Goal: Communication & Community: Answer question/provide support

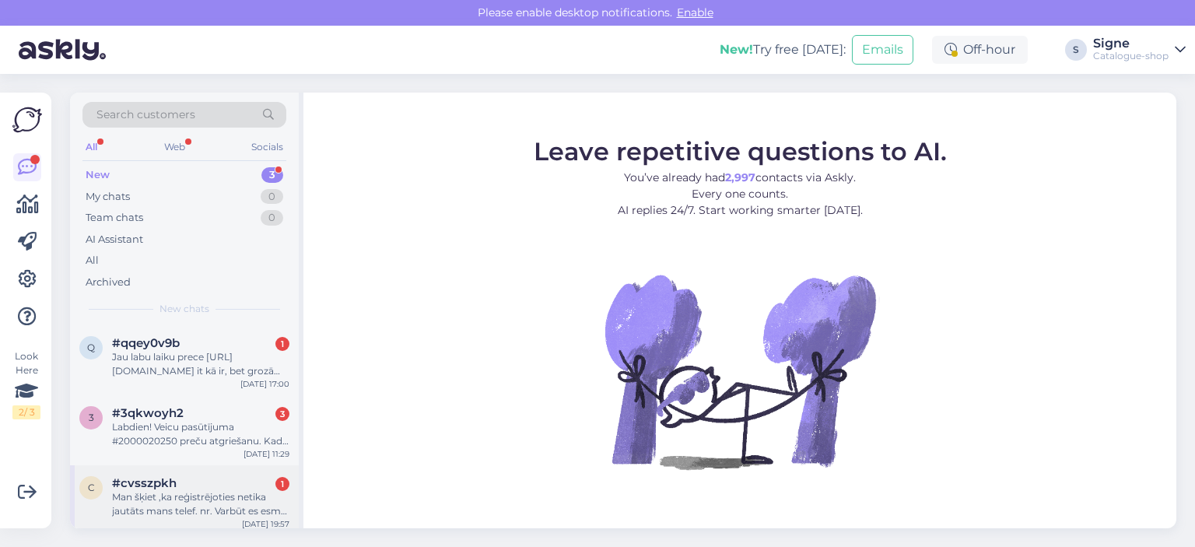
drag, startPoint x: 171, startPoint y: 486, endPoint x: 187, endPoint y: 473, distance: 20.4
click at [171, 482] on span "#cvsszpkh" at bounding box center [144, 483] width 65 height 14
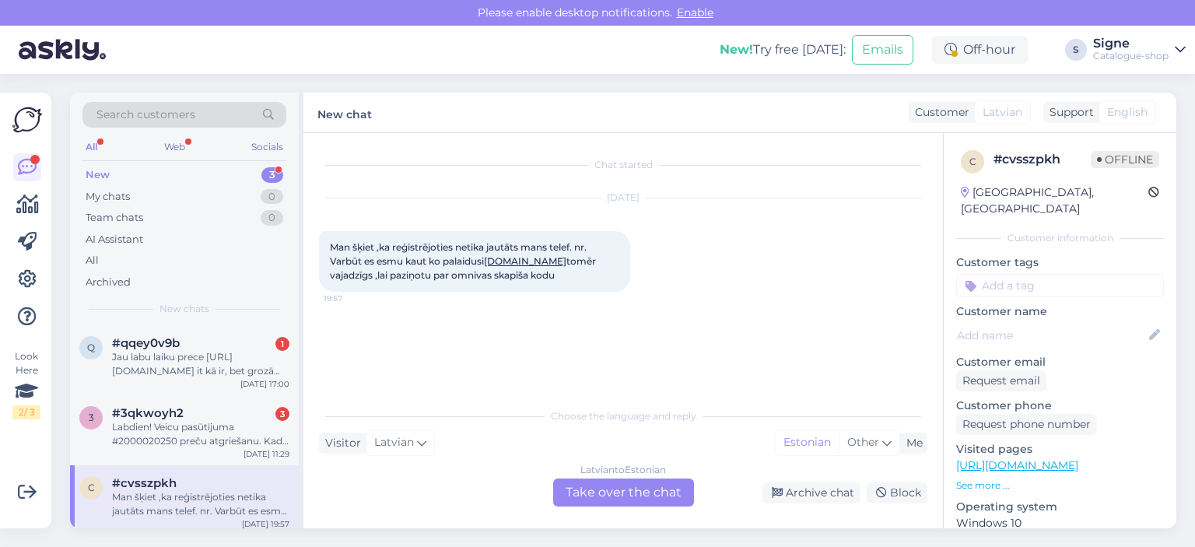
click at [631, 499] on div "Latvian to Estonian Take over the chat" at bounding box center [623, 492] width 141 height 28
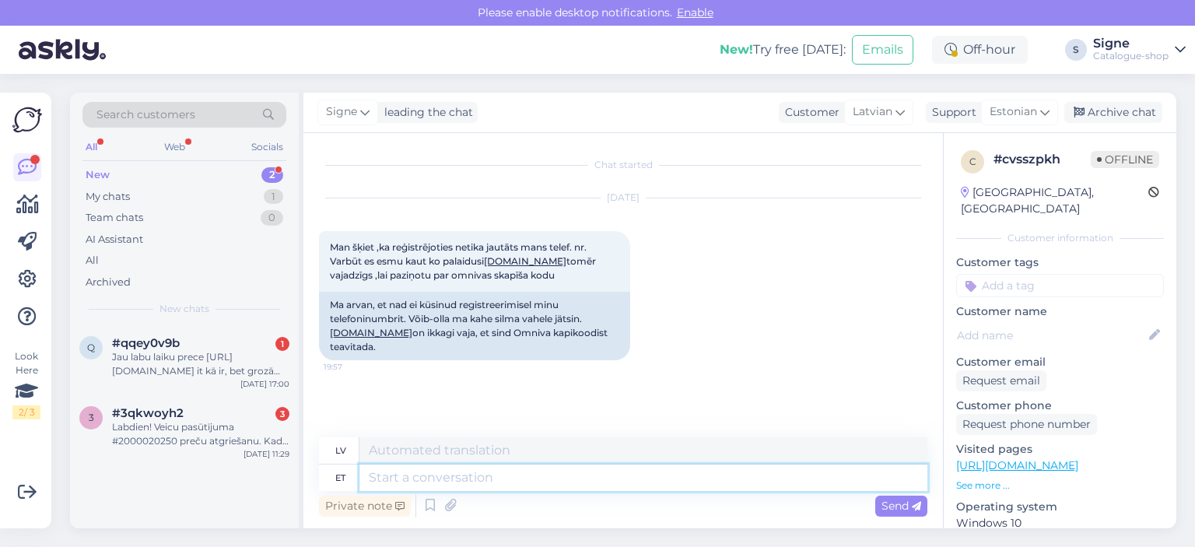
click at [395, 476] on textarea at bounding box center [643, 477] width 568 height 26
type textarea "Tere,"
type textarea "Sveiki,"
type textarea "Tere, palun"
type textarea "Sveiki, lūdzu."
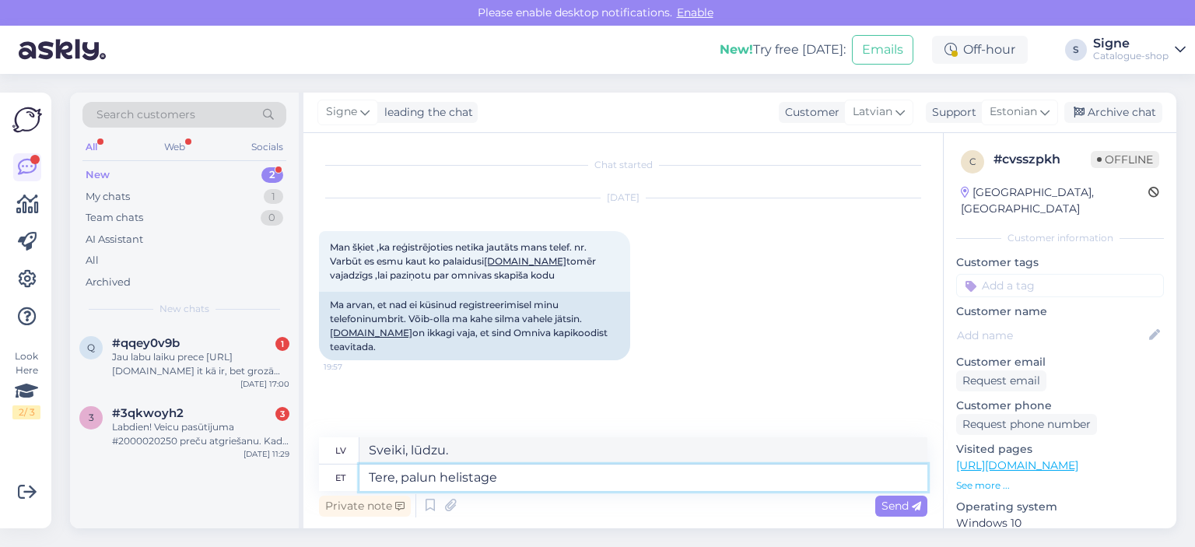
type textarea "Tere, palun helistage"
type textarea "Sveiki, lūdzu, zvaniet."
type textarea "Tere, palun helistage meie k"
type textarea "Sveiki, lūdzu, zvaniet mums."
type textarea "Tere, palun helistage meie klienditeenindusele v"
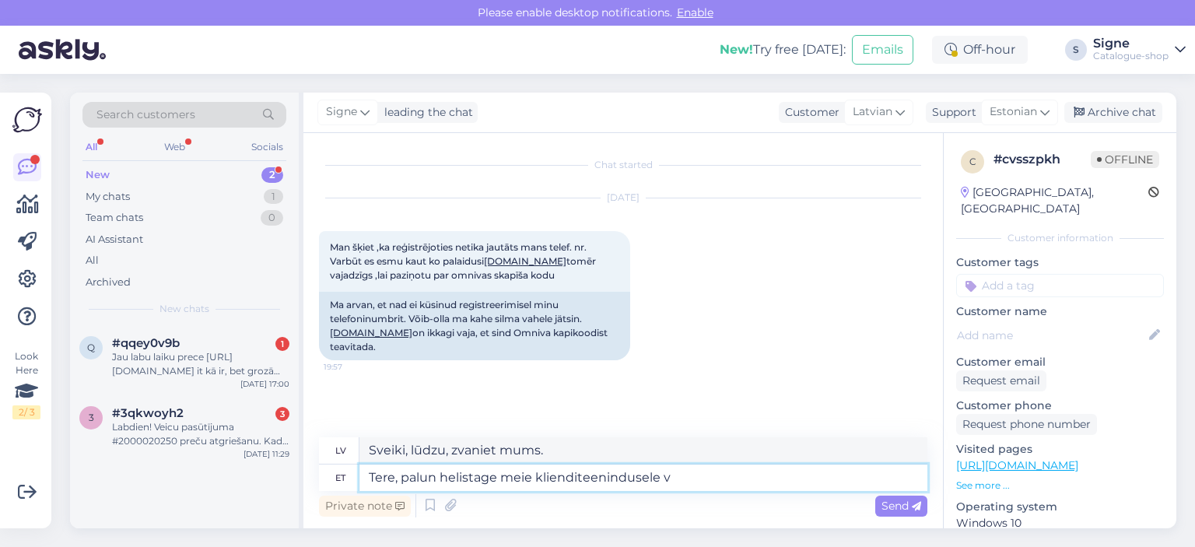
type textarea "Sveiki, lūdzu, zvaniet mūsu klientu apkalpošanas dienestam."
type textarea "Tere, palun helistage meie klienditeenindusele või"
type textarea "Sveiki, lūdzu, zvaniet mūsu klientu apkalpošanas dienestam vai"
type textarea "Tere, palun helistage meie klienditeenindusele või andke"
type textarea "Sveiki, lūdzu, zvaniet mūsu klientu apkalpošanas dienestam vai sniedziet"
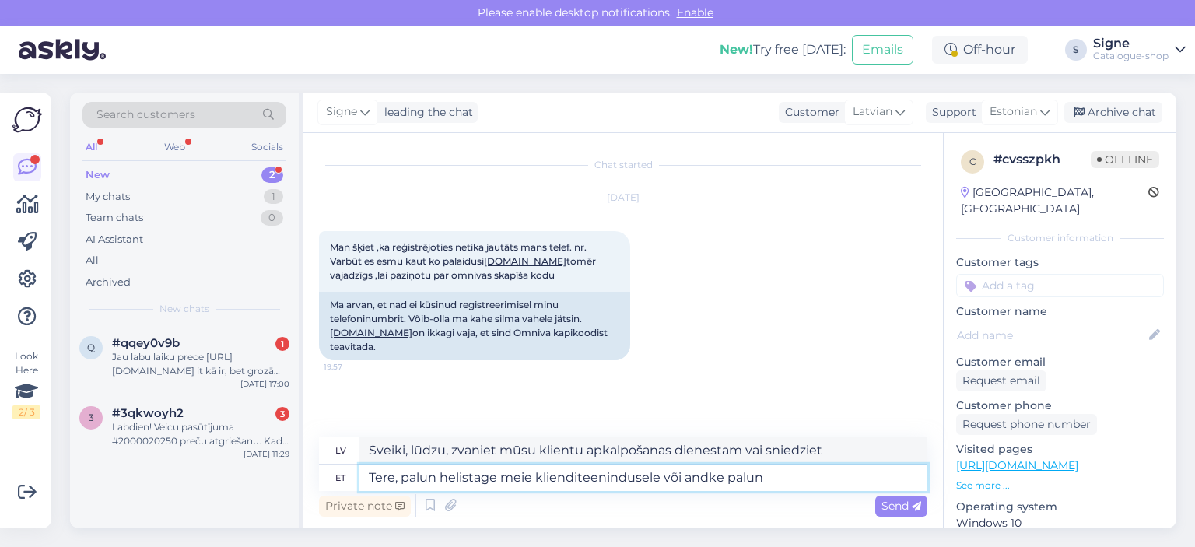
type textarea "Tere, palun helistage meie klienditeenindusele või andke palun"
type textarea "Sveiki, lūdzu, zvaniet mūsu klientu apkalpošanas dienestam vai, lūdzu, sniedziet"
type textarea "Tere, palun helistage meie klienditeenindusele või andke palun täpsemat i"
type textarea "Sveiki, lūdzu, zvaniet mūsu klientu apkalpošanas dienestam vai sniedziet sīkāku…"
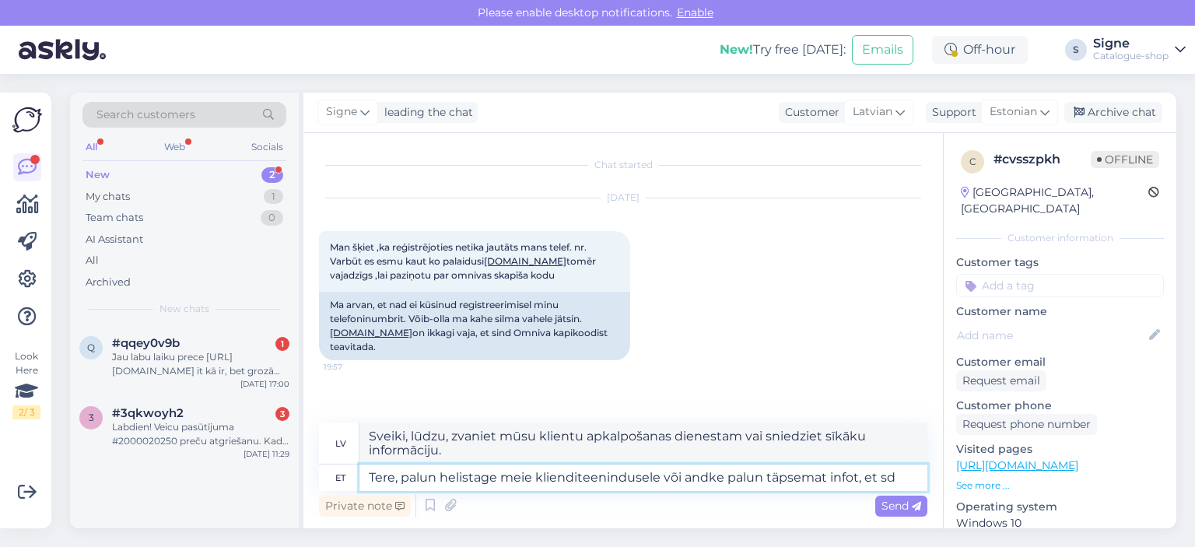
type textarea "Tere, palun helistage meie klienditeenindusele või andke palun täpsemat infot, …"
type textarea "Sveiki! Lūdzu, zvaniet mūsu klientu apkalpošanas dienestam vai sniedziet sīkāku…"
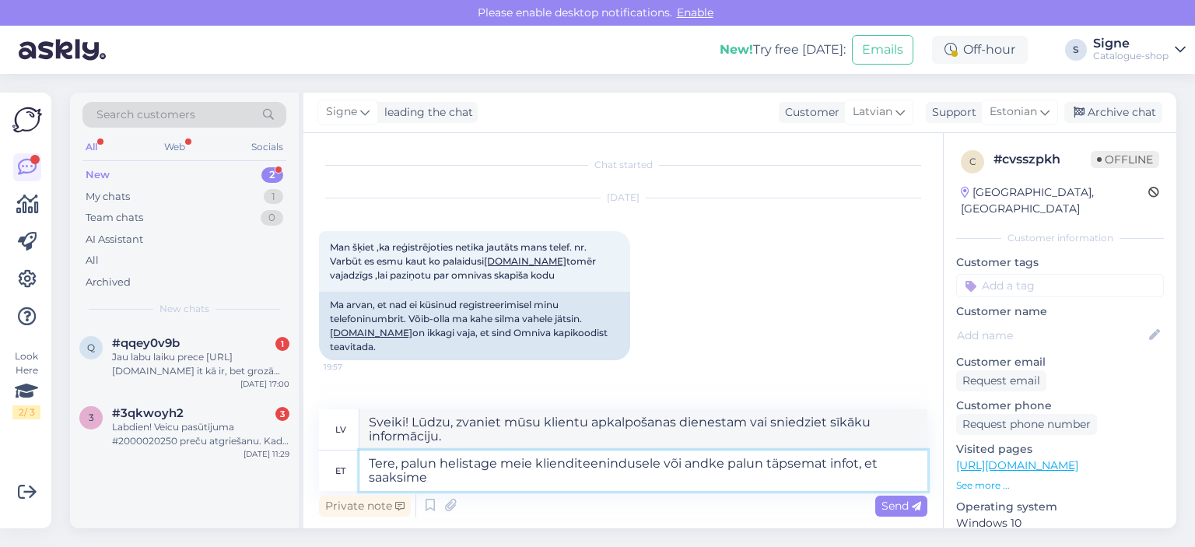
type textarea "Tere, palun helistage meie klienditeenindusele või andke palun täpsemat infot, …"
type textarea "Sveiki! Lūdzu, zvaniet mūsu klientu apkalpošanas dienestam vai sniedziet sīkāku…"
type textarea "Tere, palun helistage meie klienditeenindusele või andke palun täpsemat infot, …"
type textarea "Sveiki! Lūdzu, zvaniet mūsu klientu apkalpošanas dienestam vai sniedziet sīkāku…"
type textarea "Tere, palun helistage meie klienditeenindusele või andke palun täpsemat infot, …"
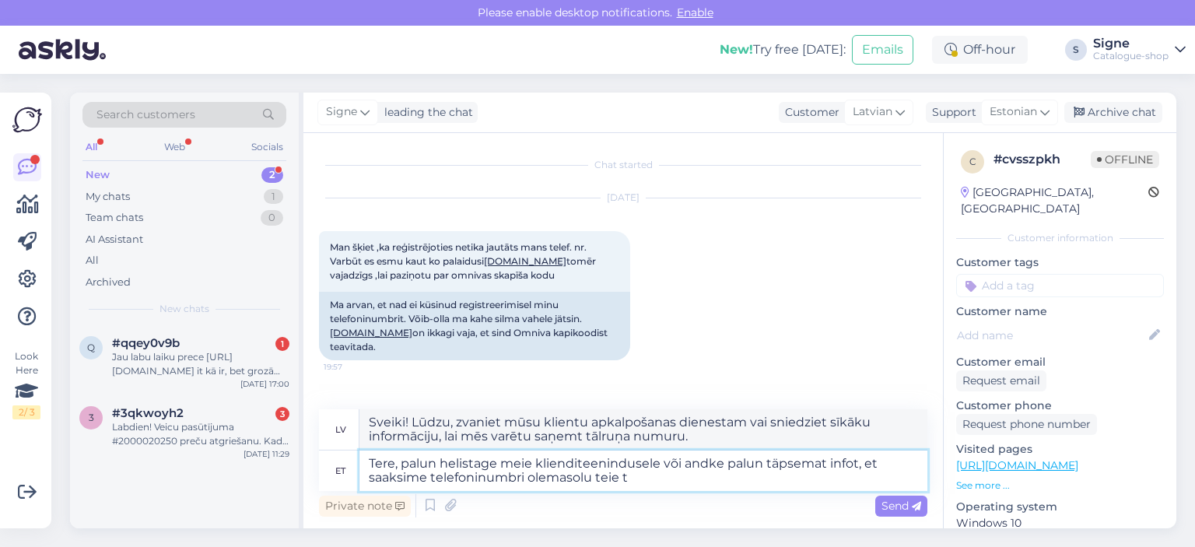
type textarea "Sveiki! Lūdzu, zvaniet mūsu klientu apkalpošanas dienestam vai sniedziet sīkāku…"
type textarea "Tere, palun helistage meie klienditeenindusele või andke palun täpsemat infot, …"
type textarea "Sveiki! Lūdzu, zvaniet mūsu klientu apkalpošanas dienestam vai sniedziet sīkāku…"
type textarea "Tere, palun helistage meie klienditeenindusele või andke palun täpsemat infot, …"
type textarea "Sveiki! Lūdzu, zvaniet mūsu klientu apkalpošanas dienestam vai sniedziet sīkāku…"
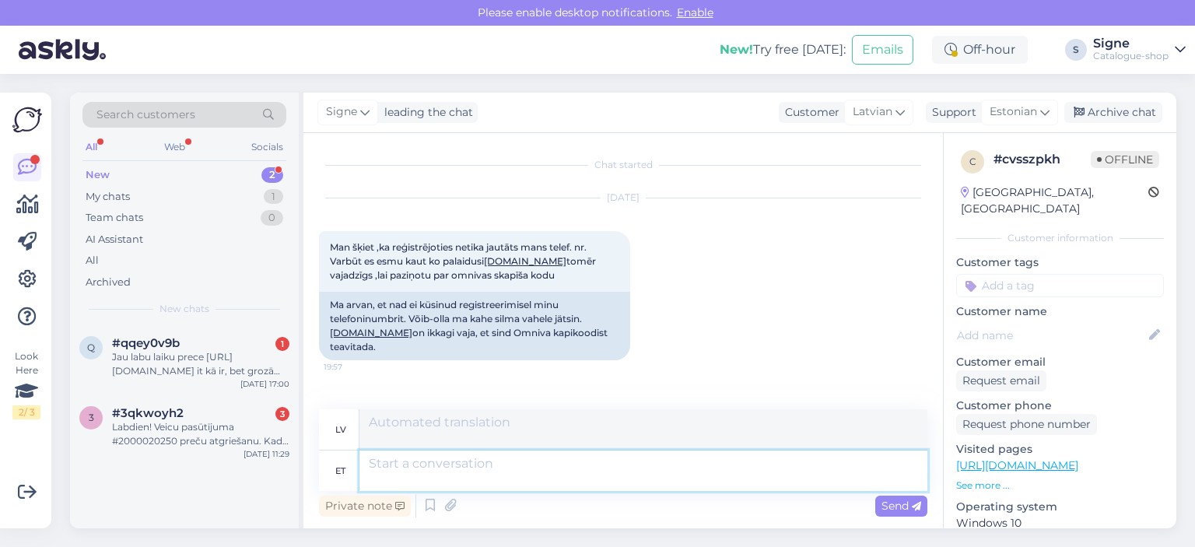
scroll to position [135, 0]
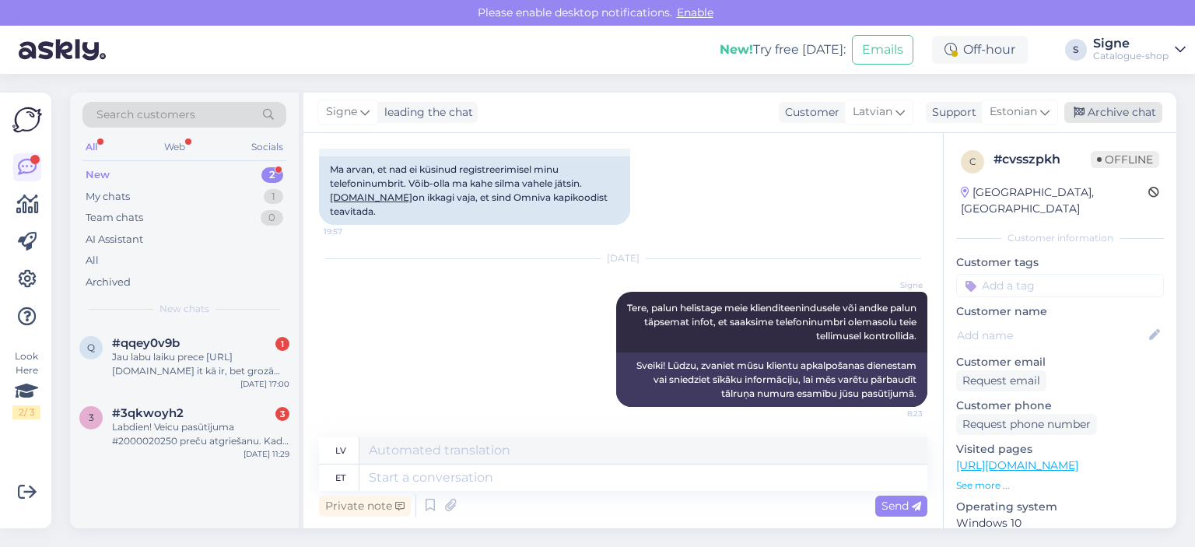
click at [1101, 103] on div "Archive chat" at bounding box center [1113, 112] width 98 height 21
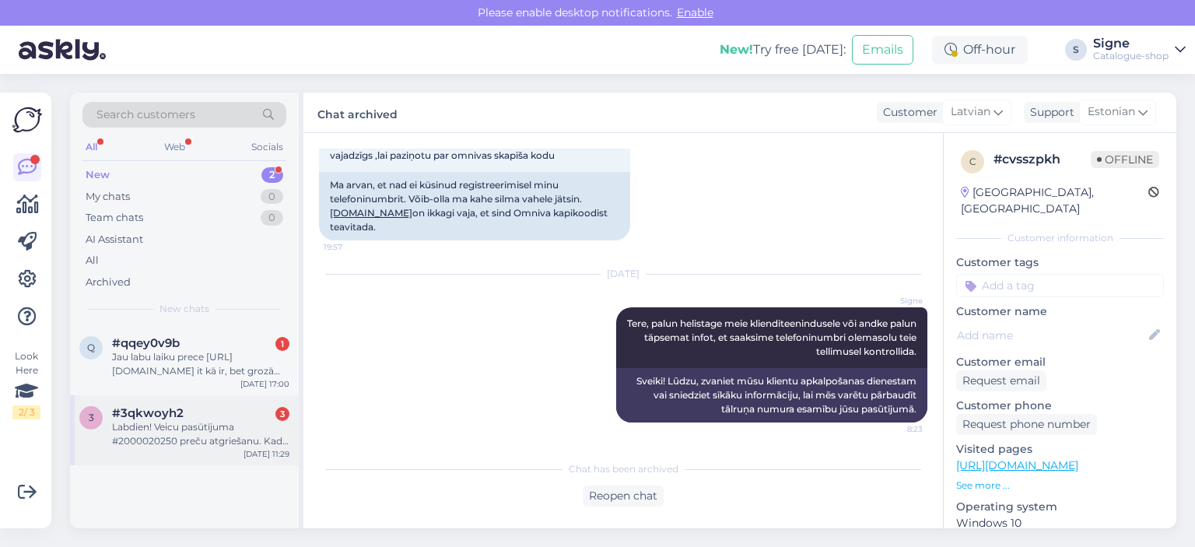
click at [161, 425] on div "Labdien! Veicu pasūtījuma #2000020250 preču atgriešanu. Kad veiksies atmaksu pa…" at bounding box center [200, 434] width 177 height 28
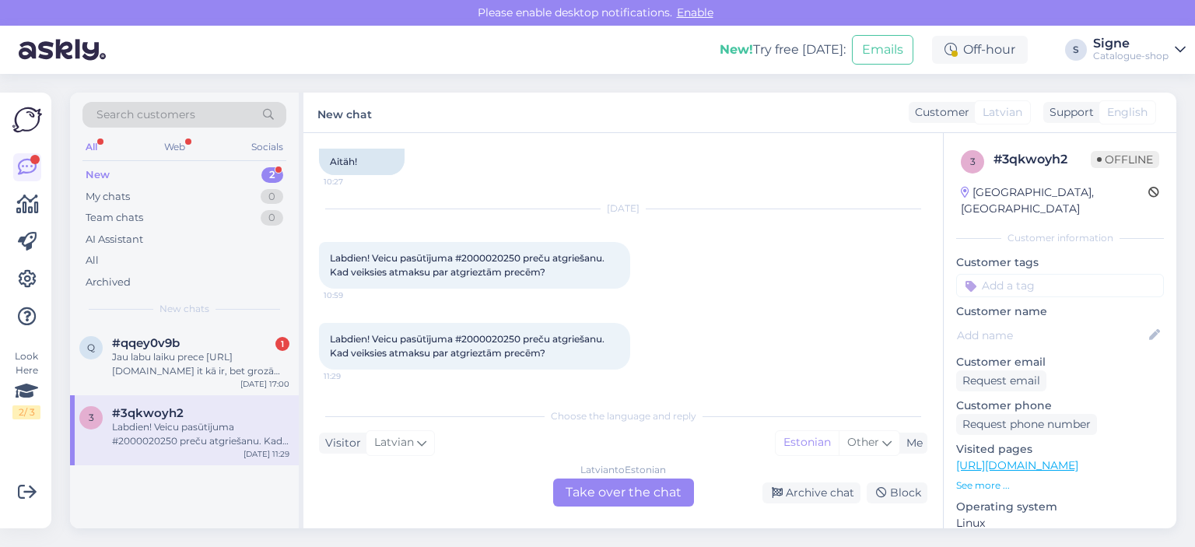
click at [622, 495] on div "Latvian to Estonian Take over the chat" at bounding box center [623, 492] width 141 height 28
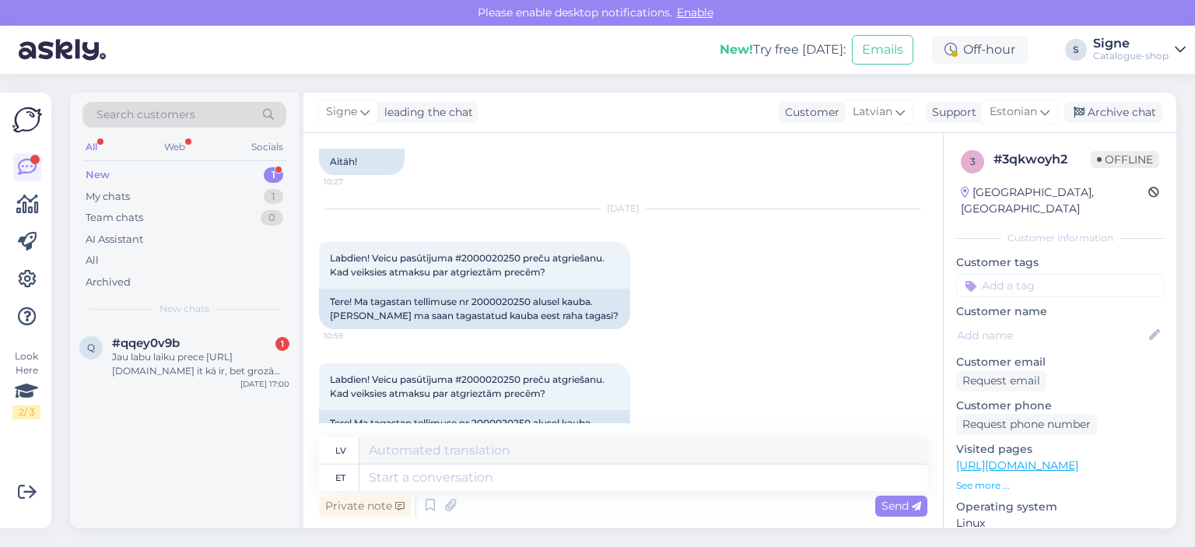
scroll to position [4498, 0]
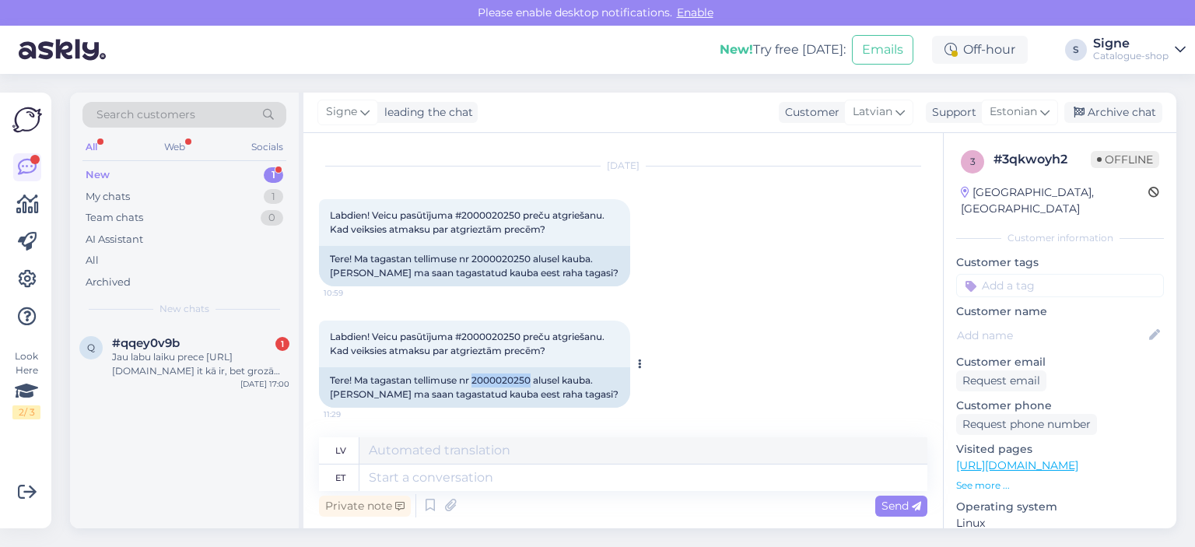
drag, startPoint x: 474, startPoint y: 376, endPoint x: 534, endPoint y: 382, distance: 60.1
click at [534, 382] on div "Tere! Ma tagastan tellimuse nr 2000020250 alusel kauba. Millal ma saan tagastat…" at bounding box center [474, 387] width 311 height 40
copy div "2000020250"
drag, startPoint x: 411, startPoint y: 488, endPoint x: 421, endPoint y: 480, distance: 13.2
click at [412, 488] on textarea at bounding box center [643, 477] width 568 height 26
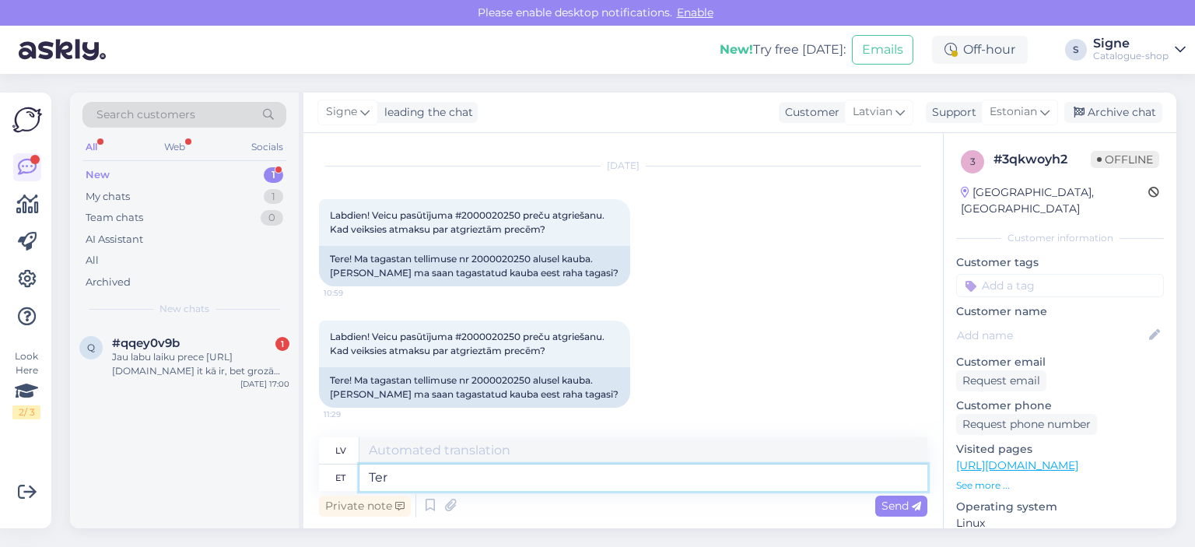
type textarea "Tere"
type textarea "Sveiki"
type textarea "Tere,"
type textarea "Sveiki,"
type textarea "Tere, teie ta"
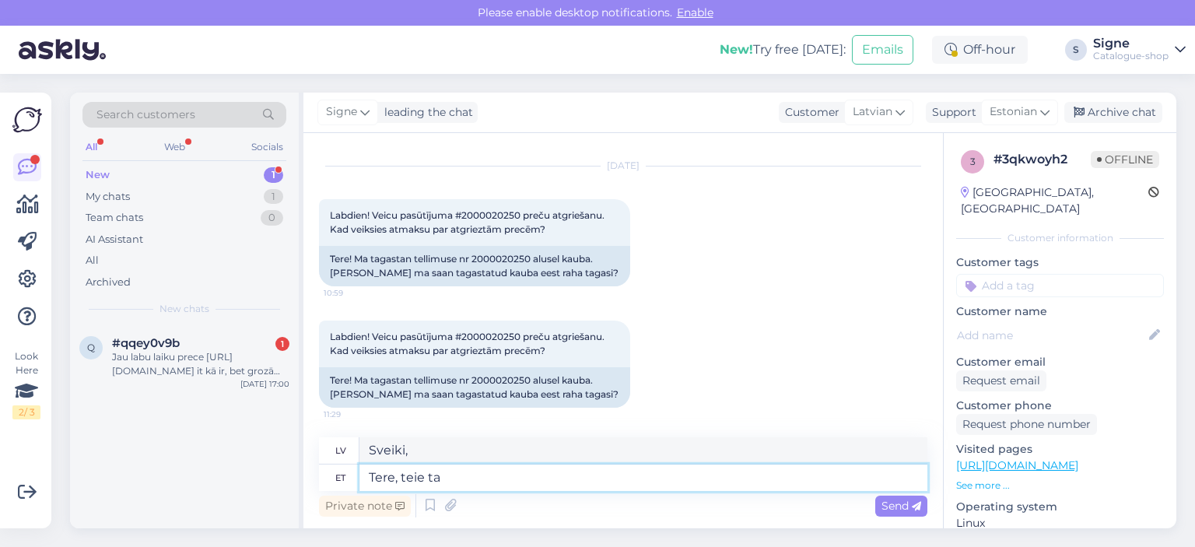
type textarea "Sveiki, tu"
type textarea "Tere, teie tagastus o"
type textarea "Sveiki, jūsu atgriešanās"
type textarea "Tere, teie tagastus on"
type textarea "Sveiki, jūsu atgriešanās ir"
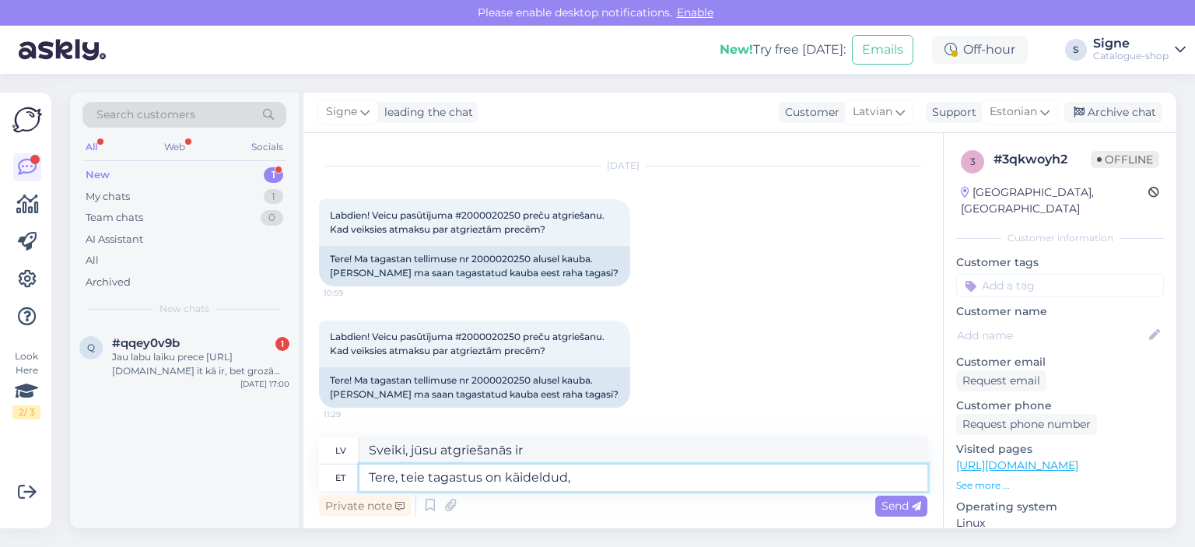
type textarea "Tere, teie tagastus on käideldud, r"
type textarea "Sveiki, jūsu atgriešana ir apstrādāta."
type textarea "Tere, teie tagastus on käideldud, raamatupidajal"
type textarea "Sveiki, jūsu deklarācija ir apstrādāta, grāmatvedis"
type textarea "Tere, teie tagastus on käideldud, raamatupidajal"
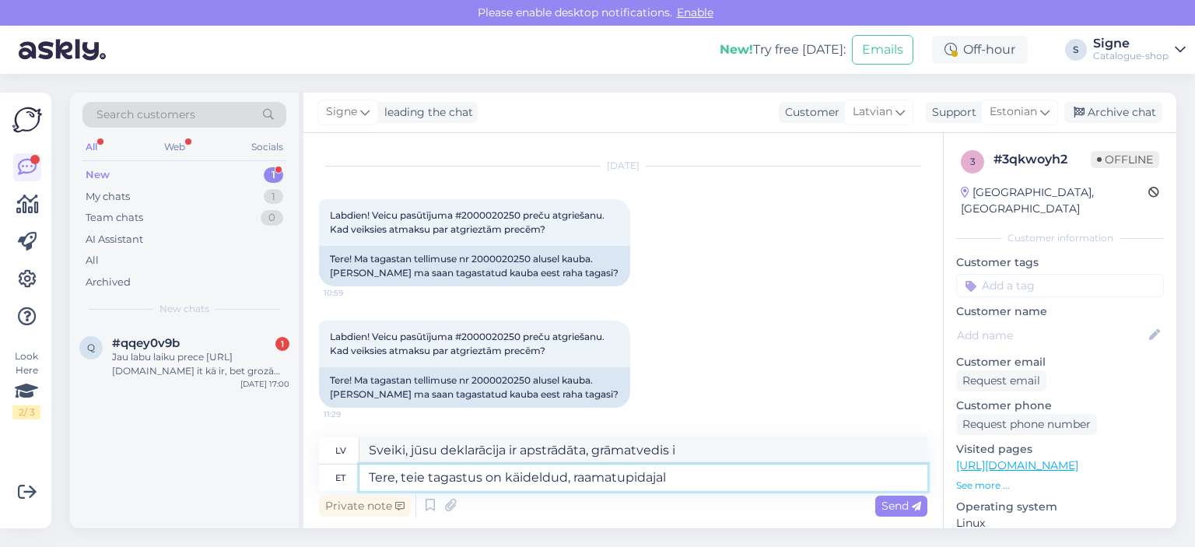
type textarea "Sveiki, jūsu deklarācija ir apstrādāta, grāmatvedis"
type textarea "Tere, teie tagastus on käideldud, raamatupidajal tagastuse i"
type textarea "Sveiki, jūsu deklarācija ir apstrādāta, grāmatvedis to ir saņēmis."
type textarea "Tere, teie tagastus on käideldud, raamatupidajal tagastuse info s"
type textarea "Sveiki, jūsu deklarācija ir apstrādāta, grāmatvedim ir deklarācijas informācija."
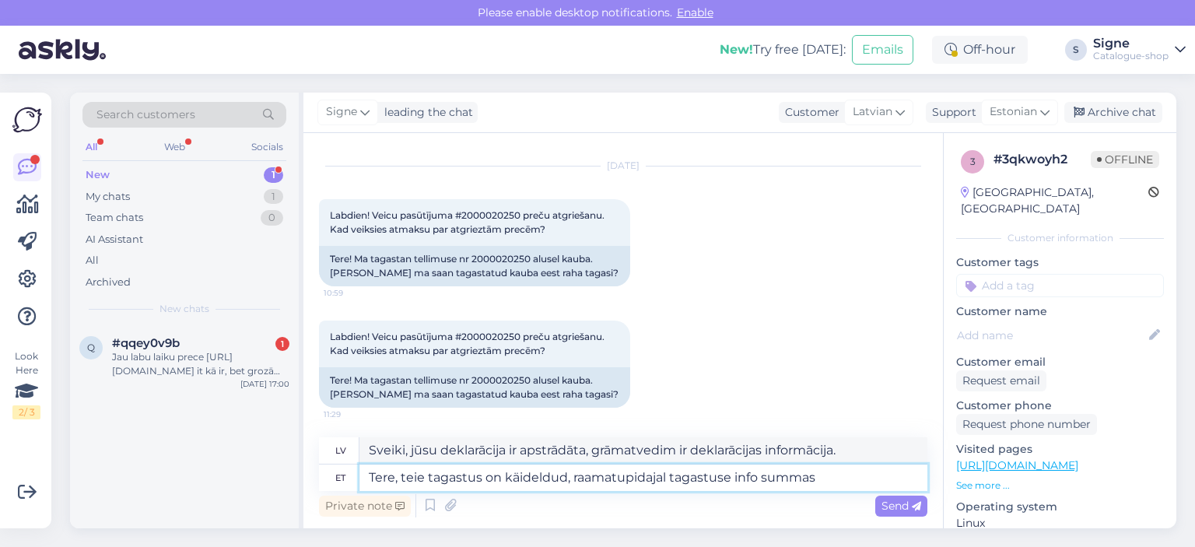
type textarea "Tere, teie tagastus on käideldud, raamatupidajal tagastuse info summas"
type textarea "Sveiki, jūsu atmaksa ir apstrādāta, grāmatvedim ir informācija par atmaksu šādā…"
type textarea "Tere, teie tagastus on käideldud, raamatupidajal tagastuse info summas 38,98"
type textarea "Sveiki, jūsu atmaksa ir apstrādāta, grāmatvedim ir informācija par atmaksu 38,9…"
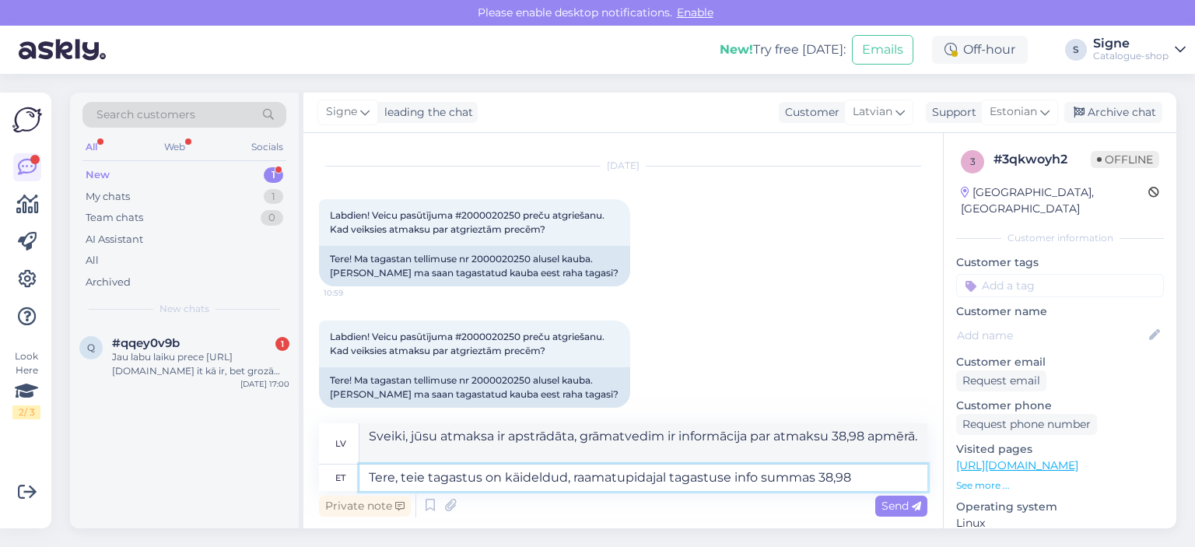
click at [817, 473] on textarea "Tere, teie tagastus on käideldud, raamatupidajal tagastuse info summas 38,98" at bounding box center [643, 477] width 568 height 26
click at [854, 472] on textarea "Tere, teie tagastus on käideldud, raamatupidajal tagastuse info summas 38,98" at bounding box center [643, 477] width 568 height 26
type textarea "Tere, teie tagastus on käideldud, raamatupidajal tagastuse info summas 38,98 eu…"
type textarea "Sveiki, jūsu atmaksa ir apstrādāta, grāmatvedim ir informācija par atmaksu 38,9…"
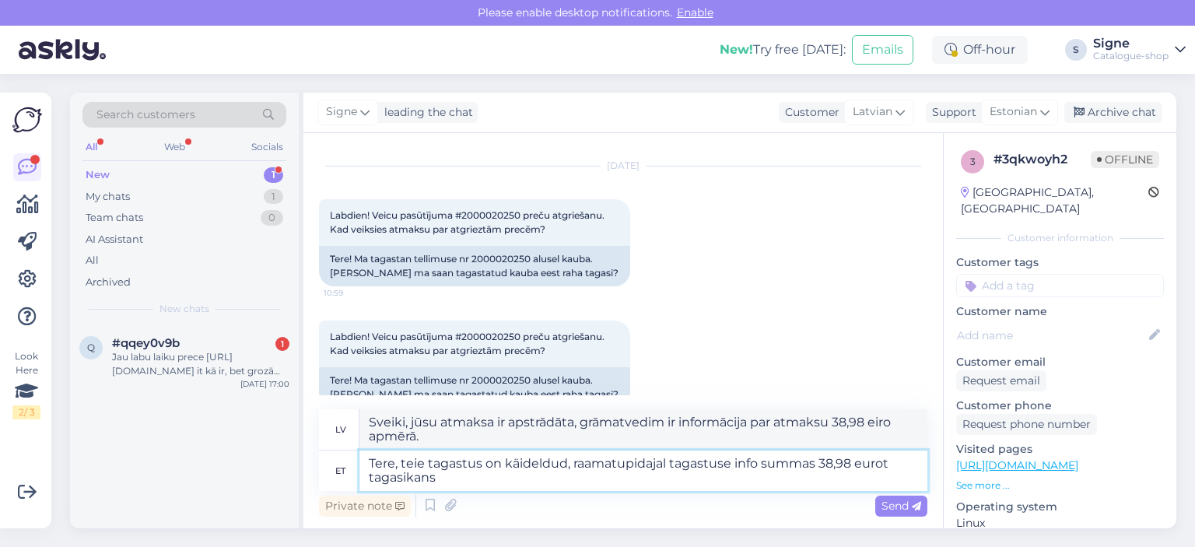
type textarea "Tere, teie tagastus on käideldud, raamatupidajal tagastuse info summas 38,98 eu…"
type textarea "Sveiki, Jūsu deklarācija ir apstrādāta, grāmatvedis ir atgriezis deklarācijas i…"
type textarea "Tere, teie tagastus on käideldud, raamatupidajal tagastuse info summas 38,98 eu…"
type textarea "Sveiki, jūsu atmaksa ir apstrādāta, grāmatvedim ir informācija par atmaksu 38,9…"
type textarea "Tere, teie tagastus on käideldud, raamatupidajal tagastuse info summas 38,98 eu…"
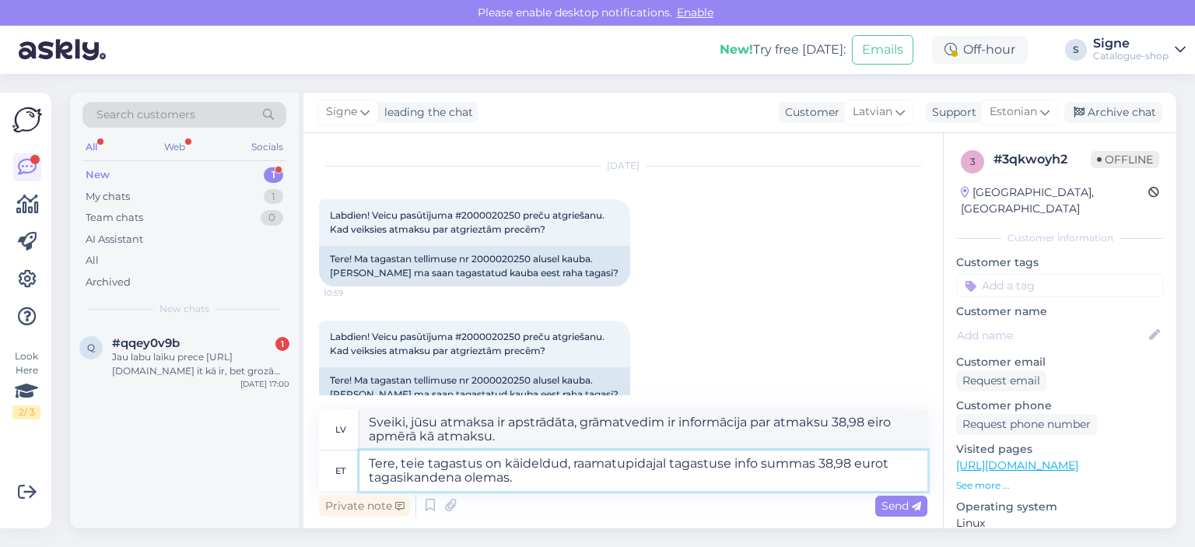
type textarea "Sveiki, Jūsu deklarācija ir apstrādāta, grāmatvedim kā deklarācijas ieraksts ir…"
click at [507, 458] on textarea "Tere, teie tagastus on käideldud, raamatupidajal tagastuse info summas 38,98 eu…" at bounding box center [643, 470] width 568 height 40
click at [502, 464] on textarea "Tere, teie tagastus on käideldud, raamatupidajal tagastuse info summas 38,98 eu…" at bounding box center [643, 470] width 568 height 40
type textarea "Tere, teie tagastus on mekäideldud, raamatupidajal tagastuse info summas 38,98 …"
type textarea "Sveiki, mēs esam apstrādājuši jūsu deklarāciju, un grāmatvedim kā deklarācijas …"
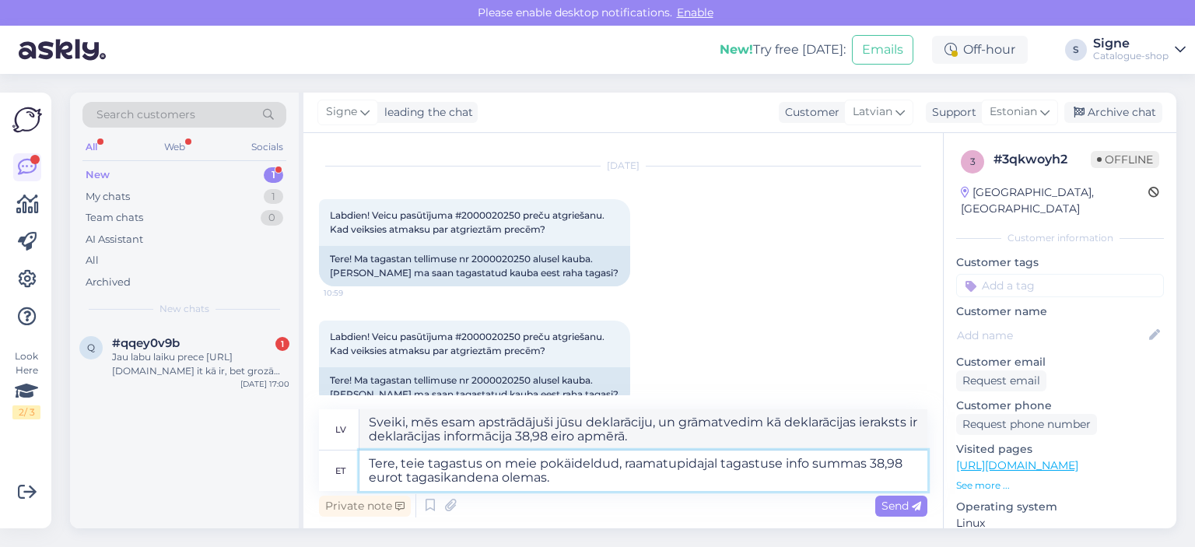
type textarea "Tere, teie tagastus on meie pookäideldud, raamatupidajal tagastuse info summas …"
type textarea "Sveiki, mēs esam apstrādājuši jūsu deklarāciju, un grāmatvedim ir deklarācijas …"
type textarea "Tere, teie tagastus on meie poolkäideldud, raamatupidajal tagastuse info summas…"
type textarea "Sveiki, mēs esam apstrādājuši jūsu deklarāciju, un grāmatvedim kā deklarācijas …"
type textarea "Tere, teie tagastus on meie pooltkäideldud, raamatupidajal tagastuse info summa…"
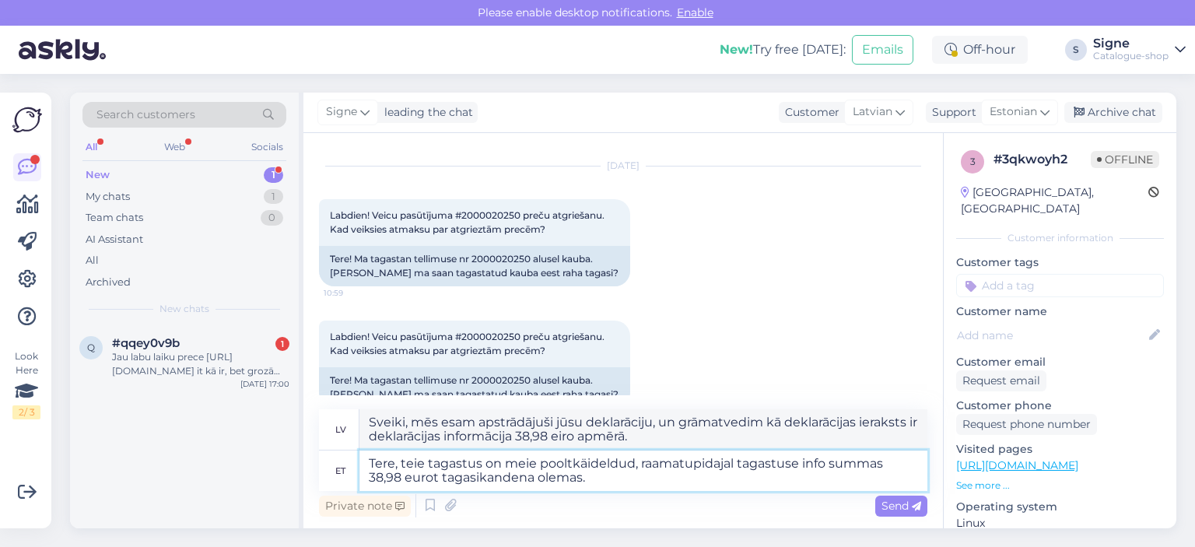
type textarea "Sveiki, jūsu deklarācija ir apstrādāta, grāmatvedim ir deklarācijas informācija…"
type textarea "Tere, teie tagastus on meie poolt käideldud, raamatupidajal tagastuse info summ…"
type textarea "Sveiki, jūsu deklarācija ir apstrādāta, grāmatvedim ir informācija par deklarāc…"
click at [635, 475] on textarea "Tere, teie tagastus on meie poolt käideldud, raamatupidajal tagastuse info summ…" at bounding box center [643, 470] width 568 height 40
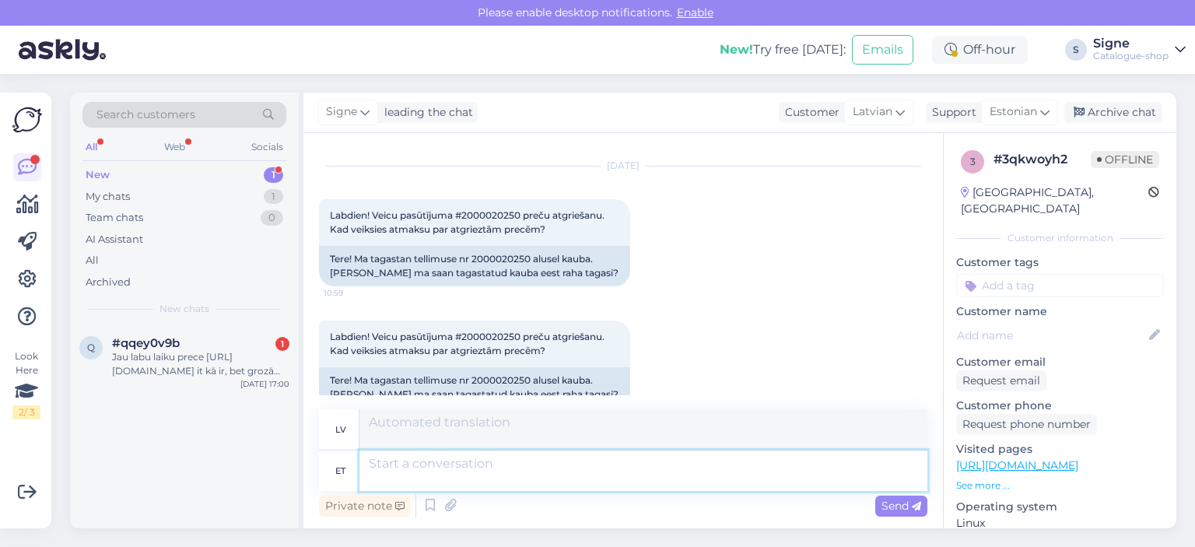
scroll to position [4667, 0]
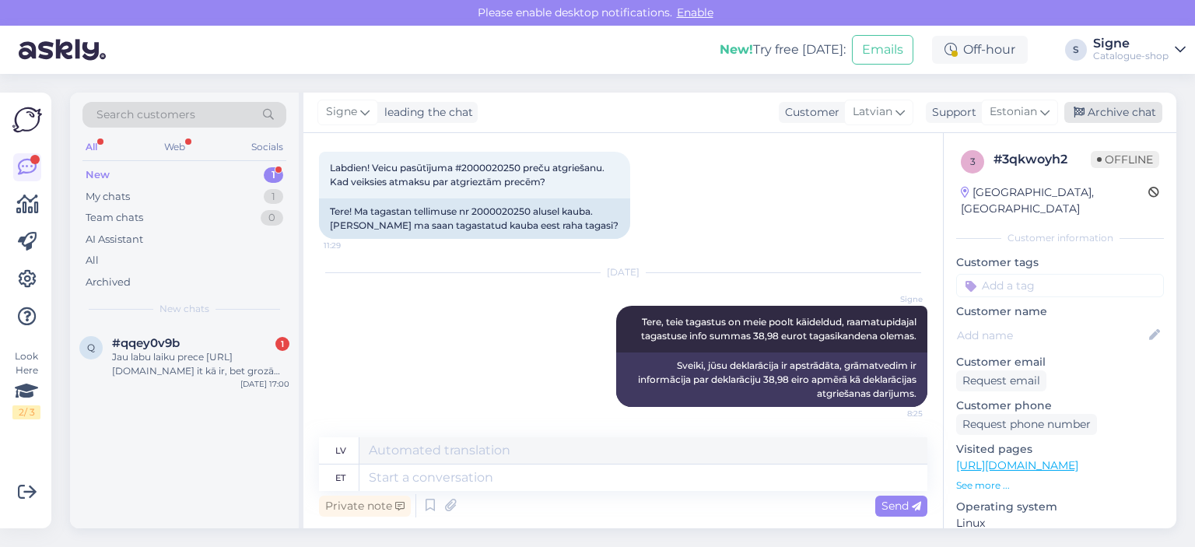
click at [1097, 115] on div "Archive chat" at bounding box center [1113, 112] width 98 height 21
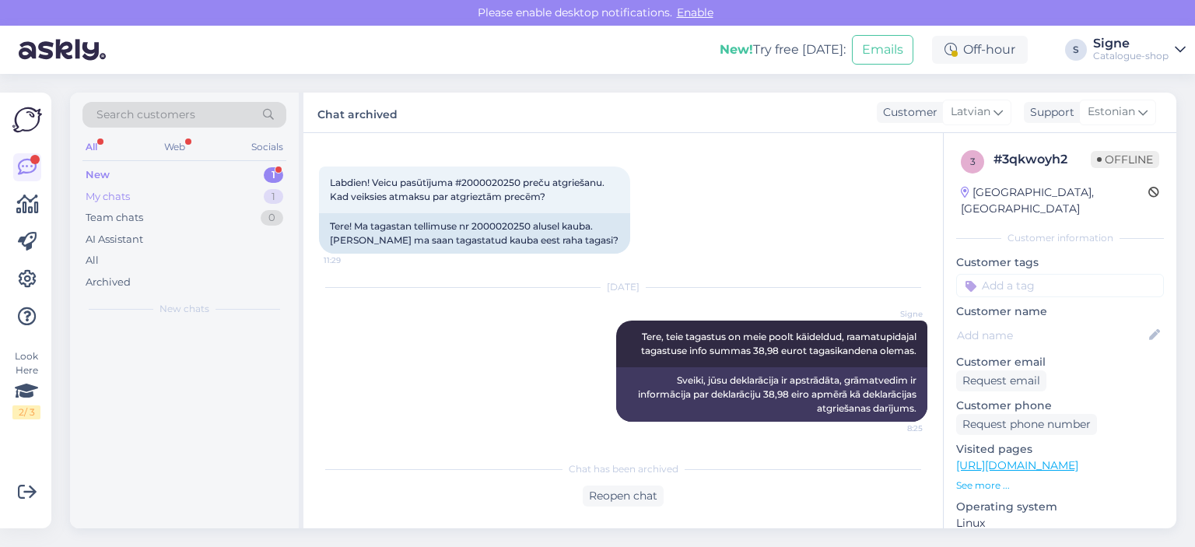
scroll to position [4651, 0]
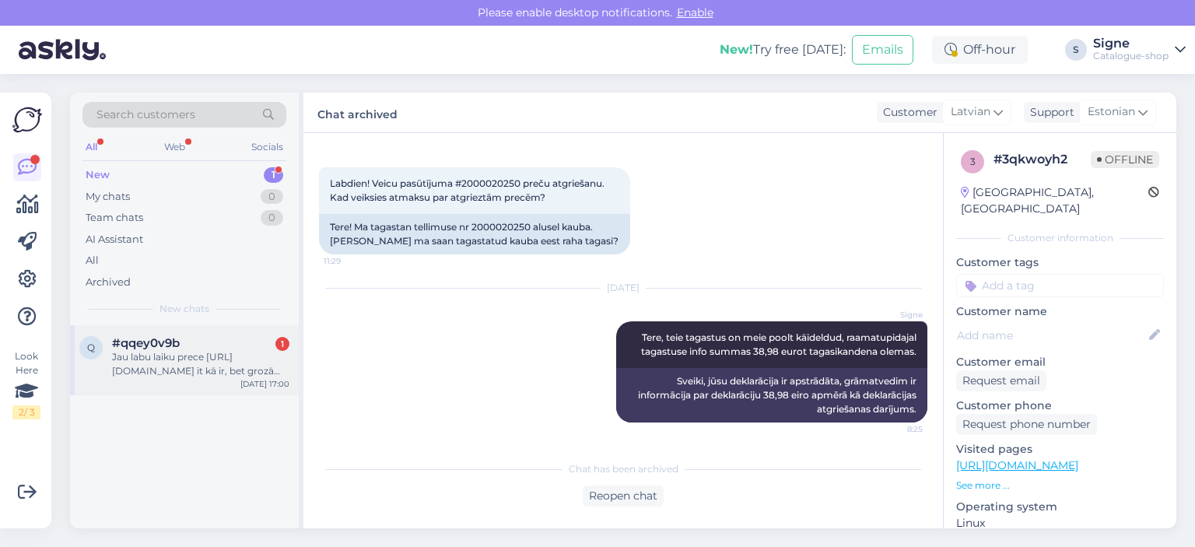
drag, startPoint x: 138, startPoint y: 350, endPoint x: 157, endPoint y: 345, distance: 20.2
click at [138, 348] on div "#qqey0v9b 1 Jau labu laiku prece https://bonprix.lv/puszabaki-25242160s.html?ch…" at bounding box center [200, 357] width 177 height 42
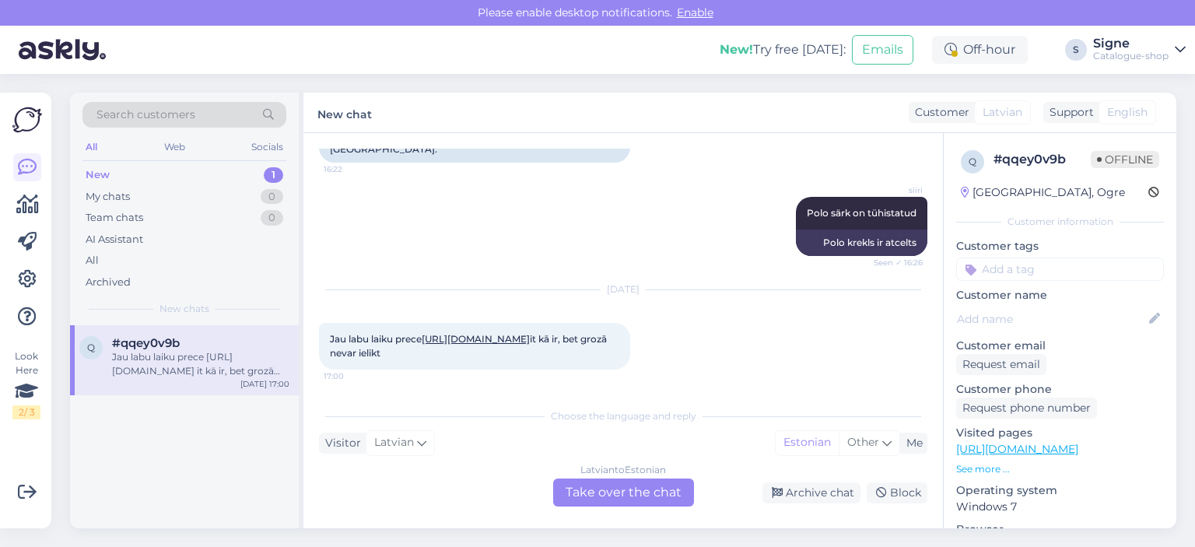
drag, startPoint x: 612, startPoint y: 494, endPoint x: 619, endPoint y: 488, distance: 9.4
click at [612, 494] on div "Latvian to Estonian Take over the chat" at bounding box center [623, 492] width 141 height 28
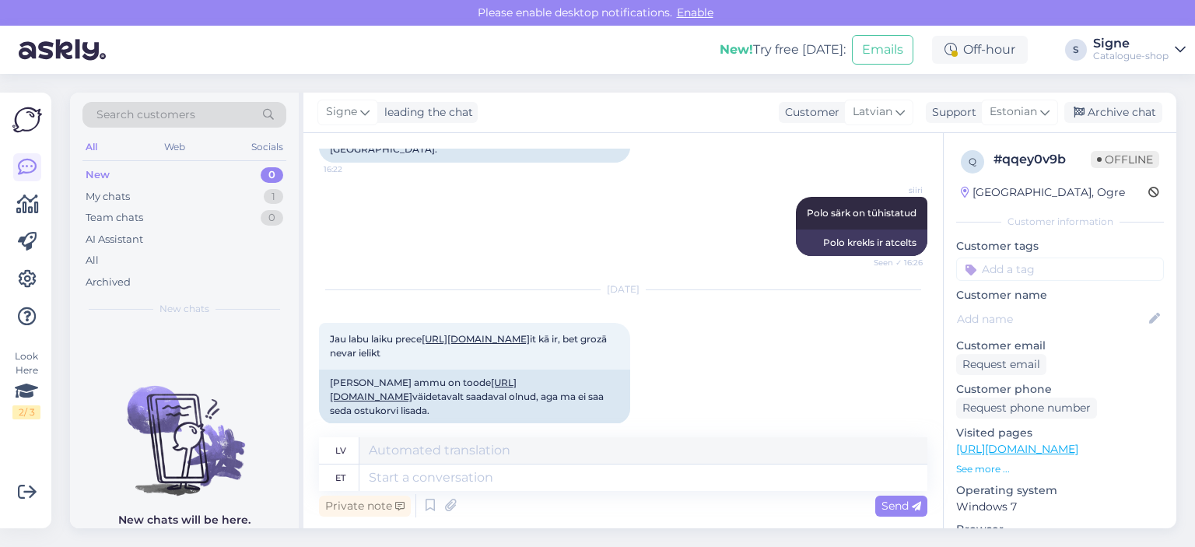
scroll to position [593, 0]
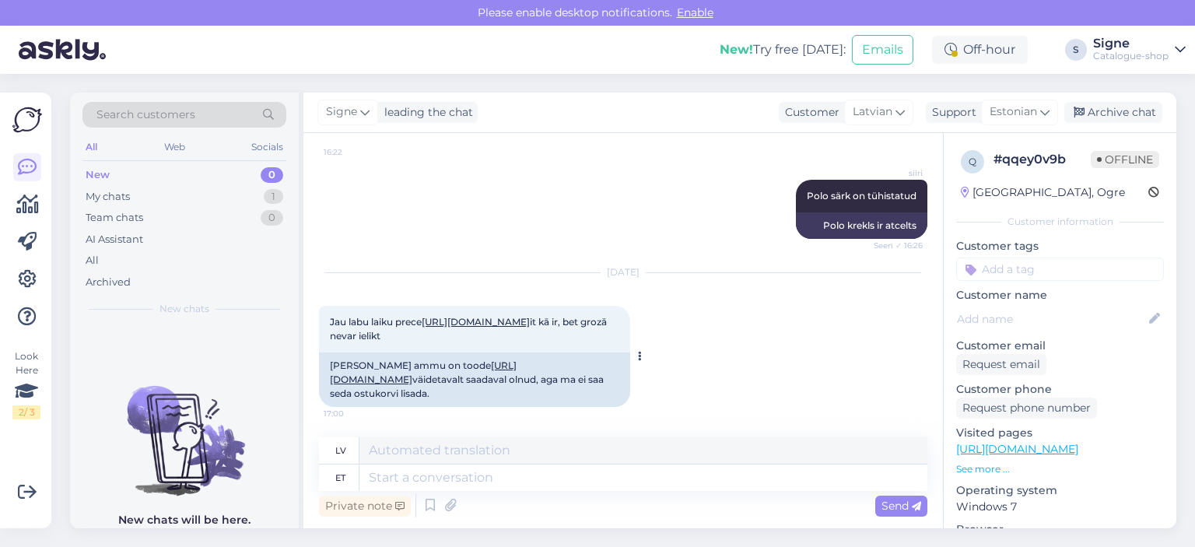
click at [476, 372] on div "Juba ammu on toode https://bonprix.lv/puszabaki-25242160s.html?childSku=S543607…" at bounding box center [474, 379] width 311 height 54
click at [467, 378] on link "https://bonprix.lv/puszabaki-25242160s.html?childSku=S5436077" at bounding box center [423, 372] width 187 height 26
click at [395, 473] on textarea at bounding box center [643, 477] width 568 height 26
type textarea "Tere,"
type textarea "Sveiki,"
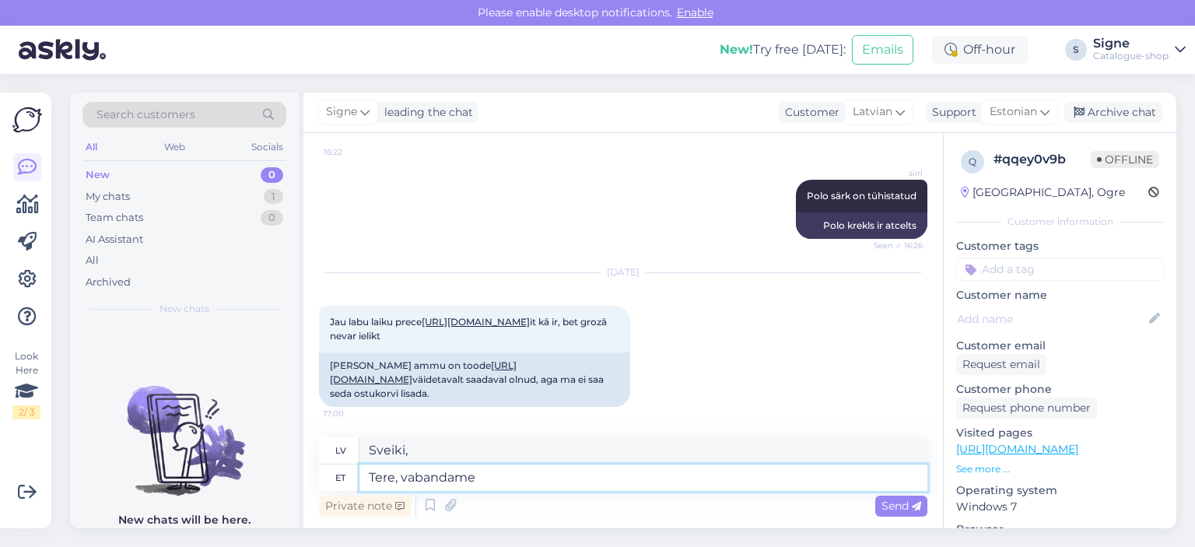
type textarea "Tere, vabandame"
type textarea "Sveiki, mēs atvainojamies."
type textarea "Tere, vabandame antud t"
type textarea "Sveiki, atvainojamies par to."
type textarea "Tere, vabandame antud toode o"
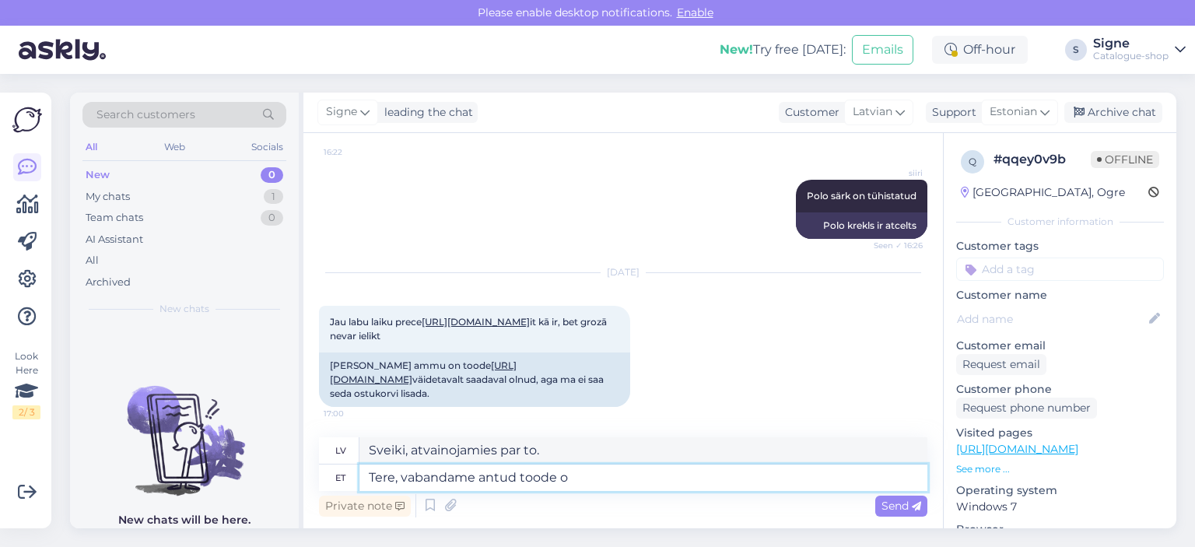
type textarea "Sveiki, mums žēl par šo produktu."
type textarea "Tere, vabandame antud toode on v"
type textarea "Sveiki, atvainojiet, šis produkts ir"
type textarea "Tere, vabandame antud toode on väljamüüdud."
type textarea "Sveiki, atvainojiet, šī prece ir izpārdota."
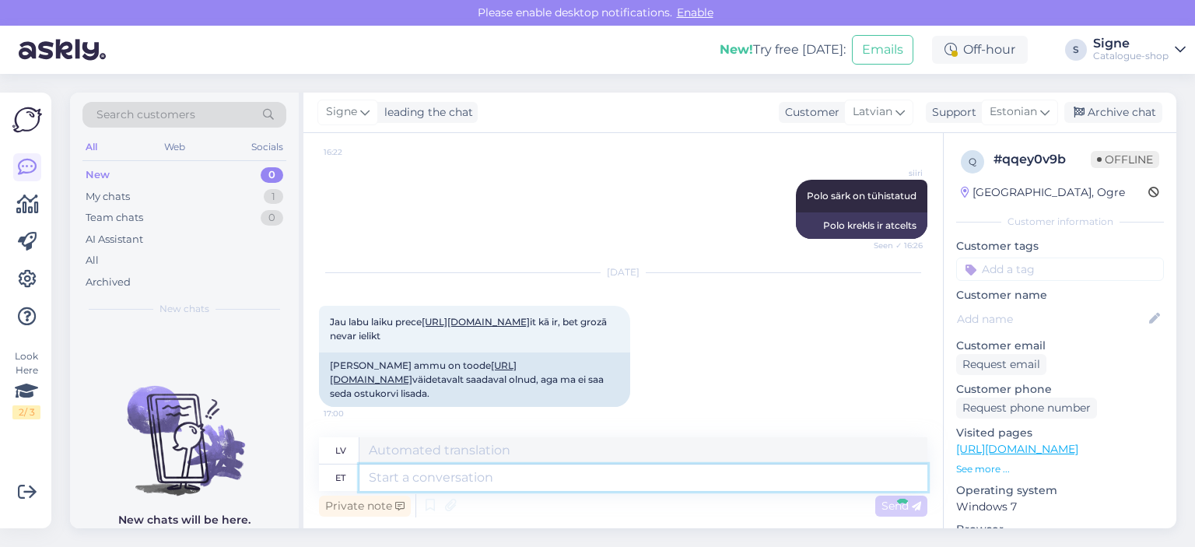
scroll to position [719, 0]
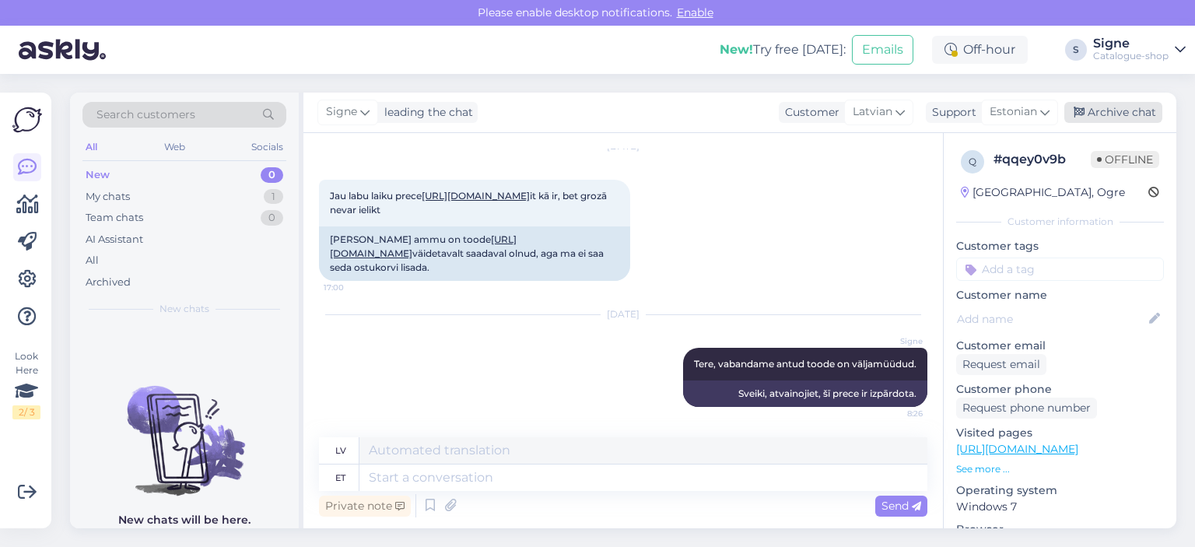
click at [1111, 110] on div "Archive chat" at bounding box center [1113, 112] width 98 height 21
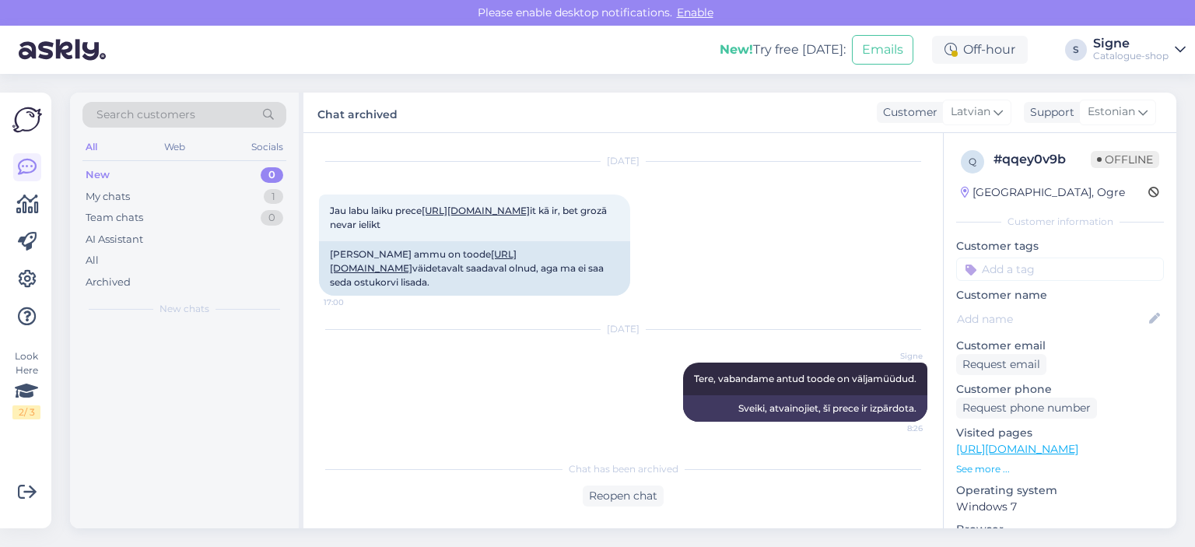
scroll to position [703, 0]
